Goal: Complete application form: Complete application form

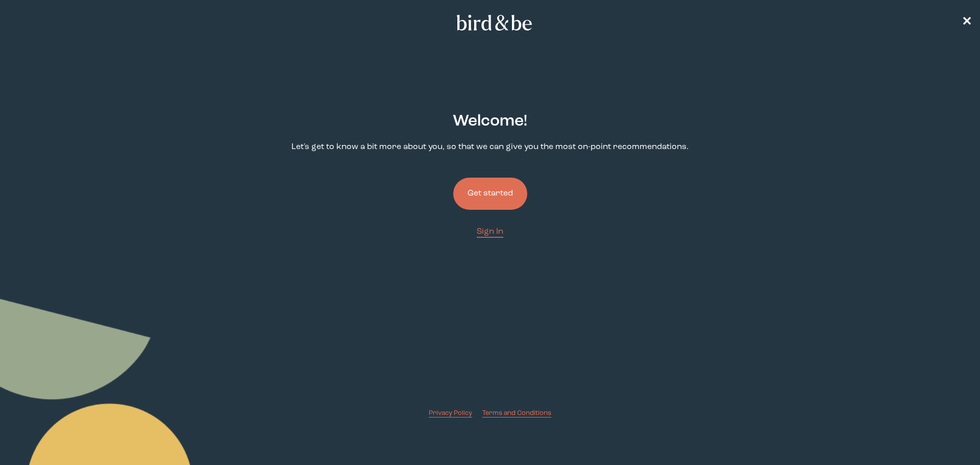
click at [486, 191] on button "Get started" at bounding box center [490, 194] width 74 height 32
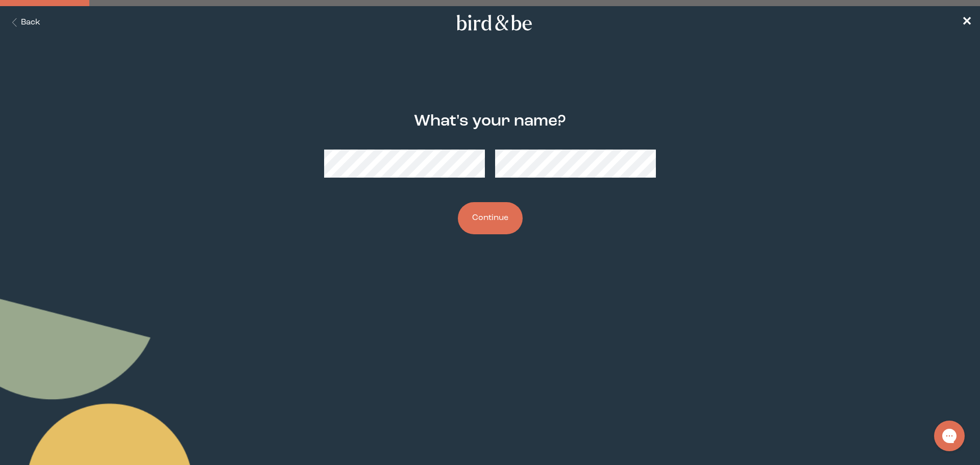
click at [307, 267] on body "plus-circle minus-circle close-circle Bird & Be Logo Bird & Be Logo arrow-left …" at bounding box center [490, 232] width 980 height 465
click at [506, 215] on button "Continue" at bounding box center [490, 218] width 65 height 32
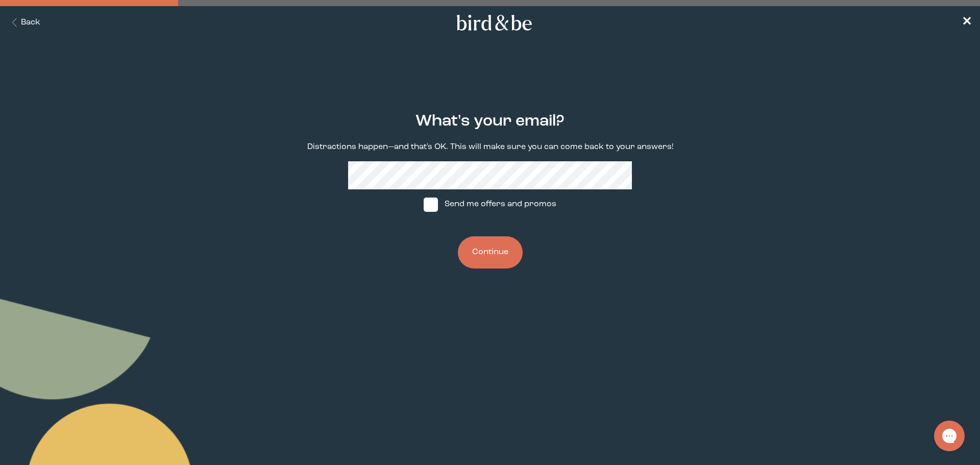
click at [480, 251] on button "Continue" at bounding box center [490, 252] width 65 height 32
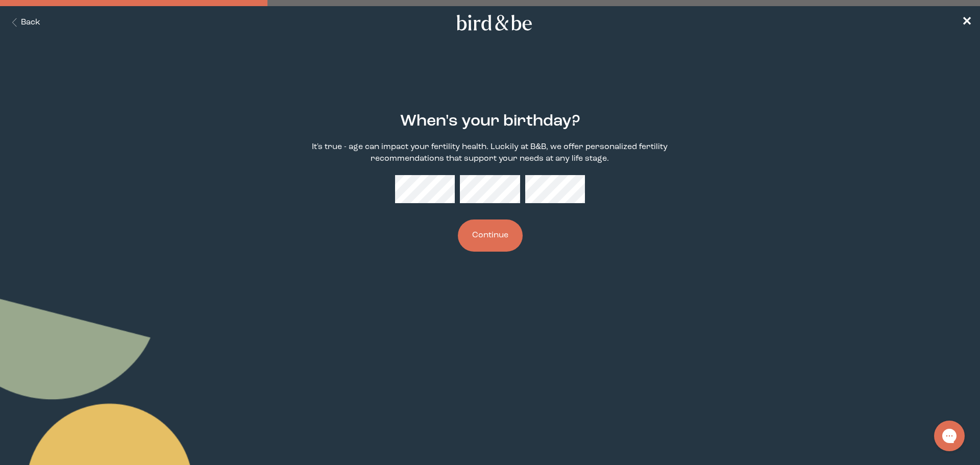
click at [487, 243] on button "Continue" at bounding box center [490, 235] width 65 height 32
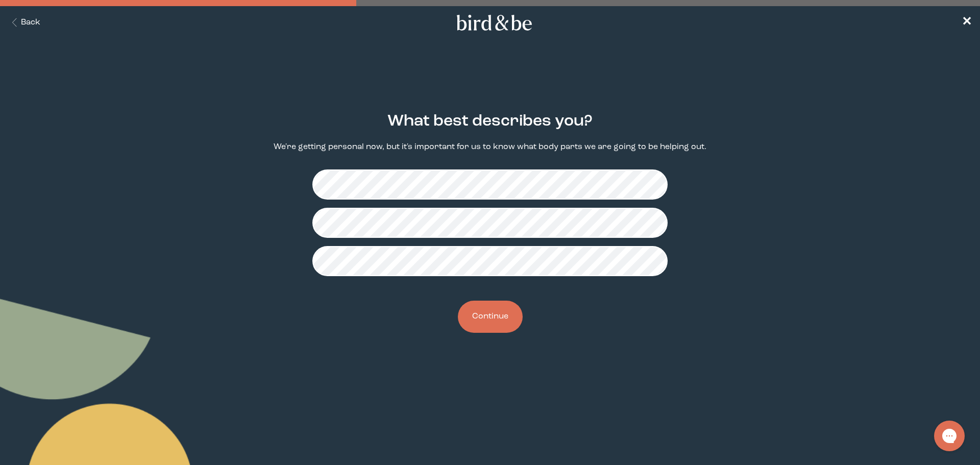
click at [511, 316] on button "Continue" at bounding box center [490, 317] width 65 height 32
click at [501, 318] on button "Continue" at bounding box center [490, 317] width 65 height 32
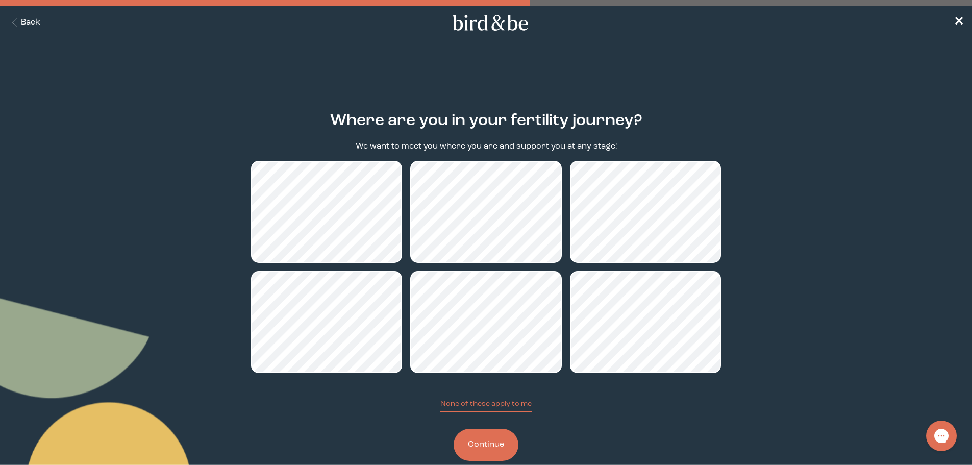
click at [495, 442] on button "Continue" at bounding box center [486, 445] width 65 height 32
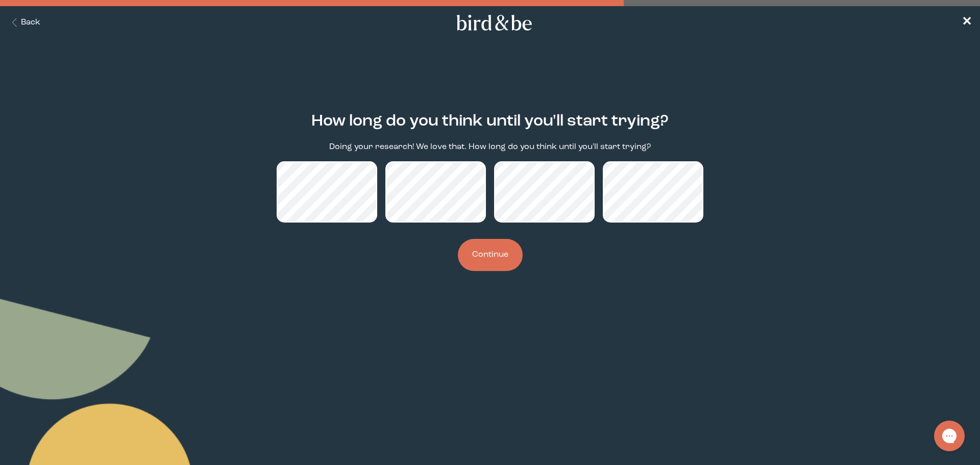
click at [501, 256] on button "Continue" at bounding box center [490, 255] width 65 height 32
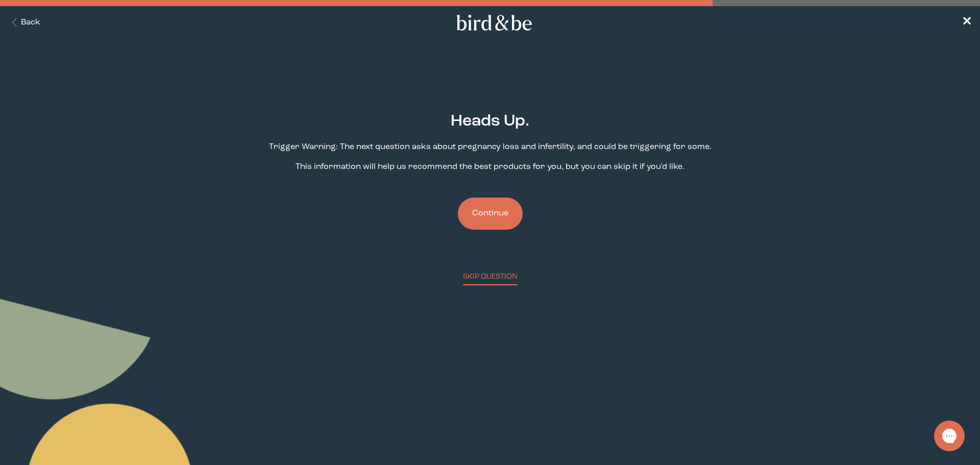
click at [493, 209] on button "Continue" at bounding box center [490, 213] width 65 height 32
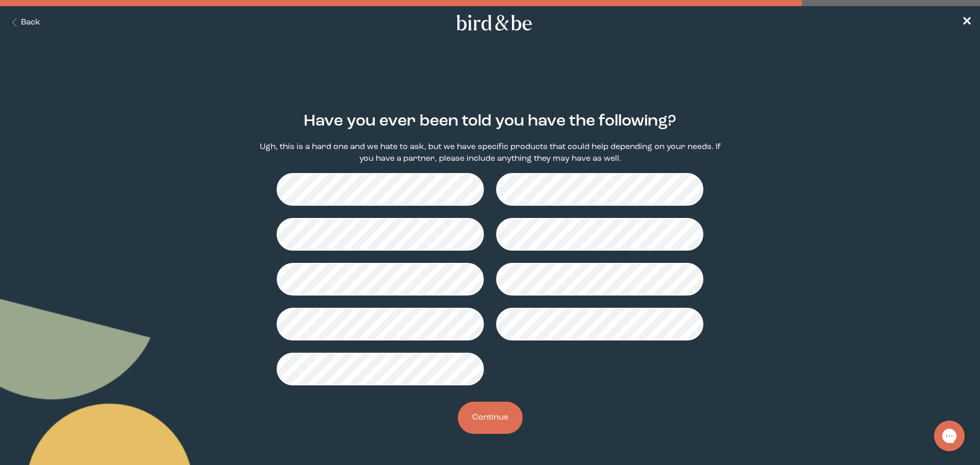
click at [499, 414] on button "Continue" at bounding box center [490, 418] width 65 height 32
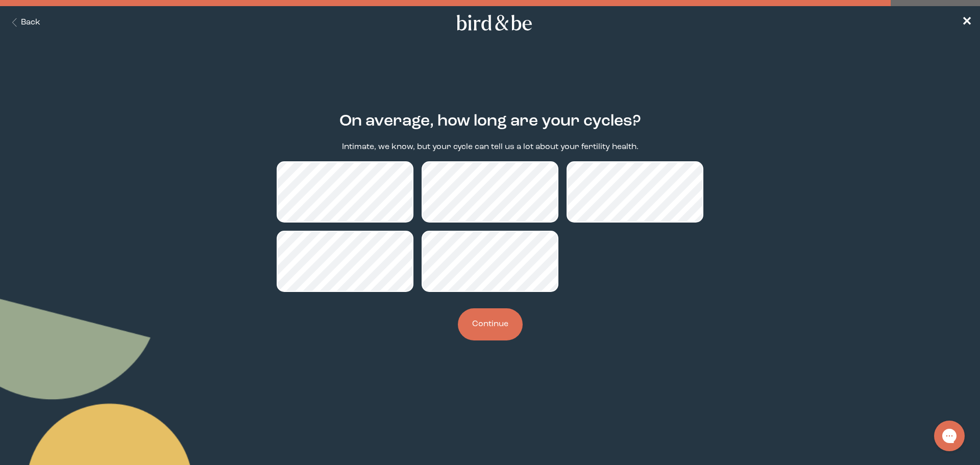
click at [499, 327] on button "Continue" at bounding box center [490, 324] width 65 height 32
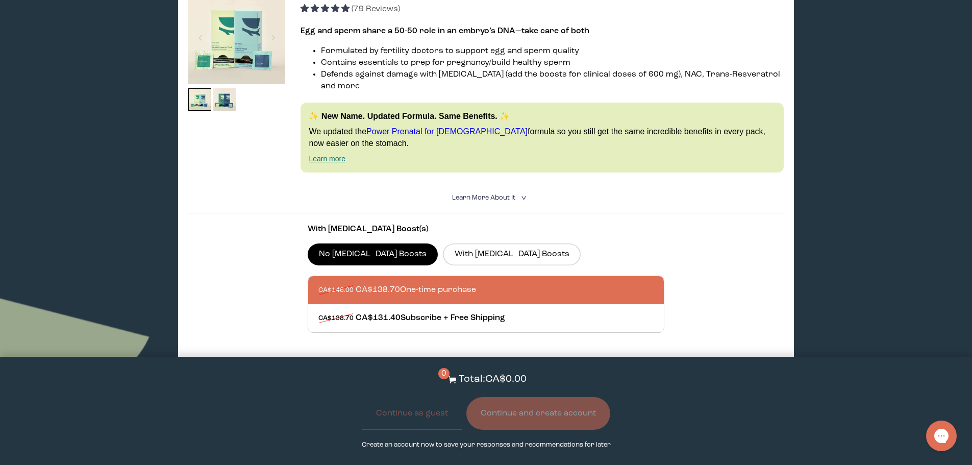
scroll to position [612, 0]
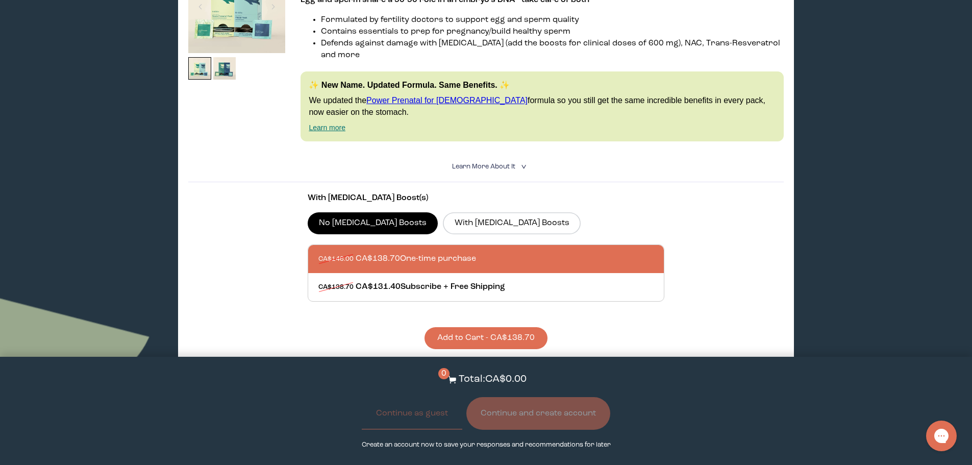
click at [523, 164] on icon "<" at bounding box center [523, 167] width 10 height 6
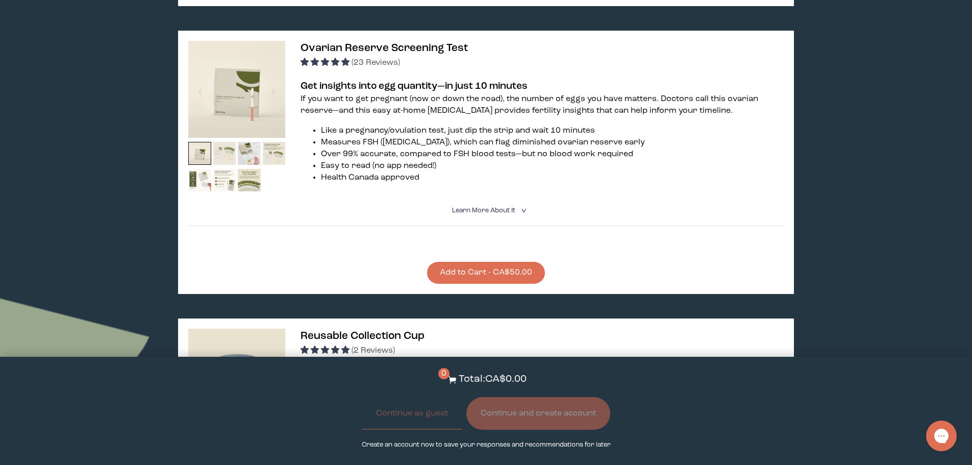
scroll to position [1531, 0]
